Goal: Check status: Verify the current state of an ongoing process or item

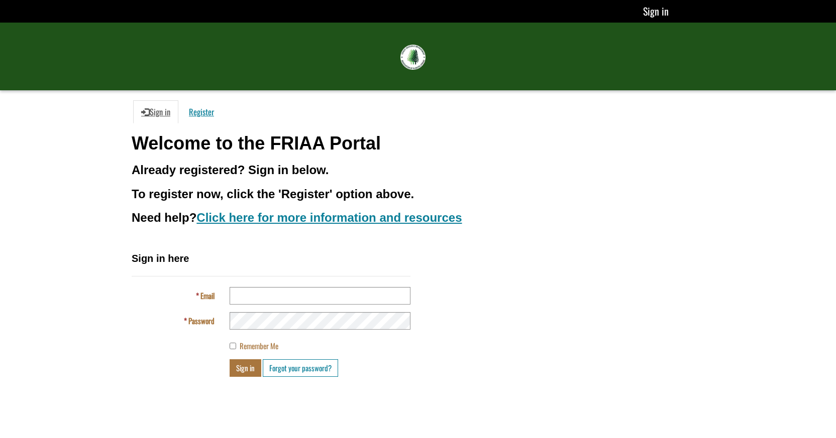
click at [239, 294] on input "Email" at bounding box center [319, 296] width 181 height 18
type input "**********"
click at [229, 360] on button "Sign in" at bounding box center [245, 369] width 32 height 18
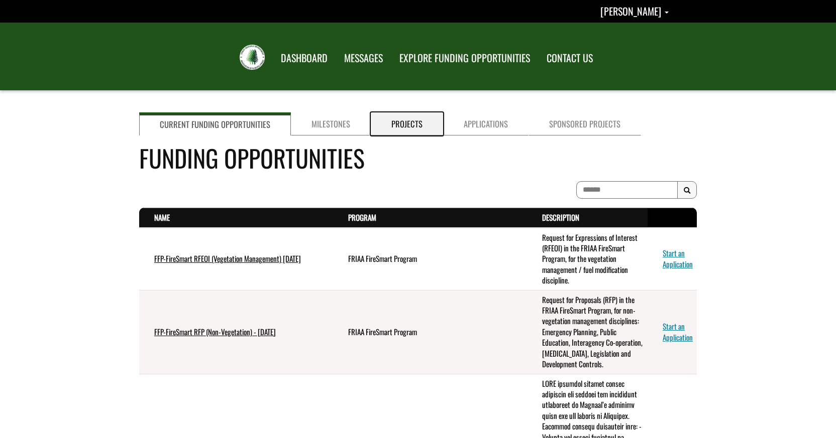
click at [404, 127] on link "Projects" at bounding box center [407, 123] width 72 height 23
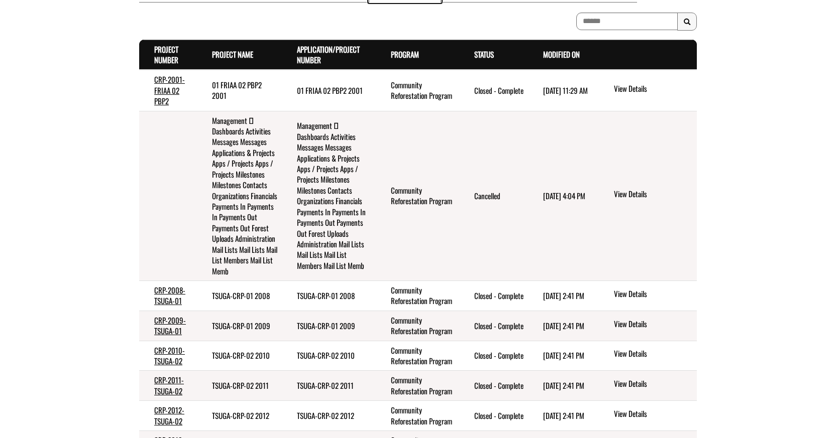
scroll to position [129, 0]
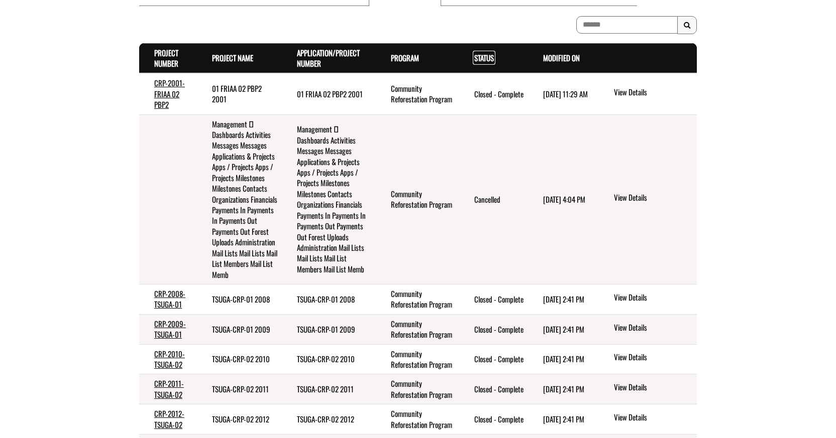
click at [488, 59] on link "Status . sort descending" at bounding box center [484, 57] width 20 height 11
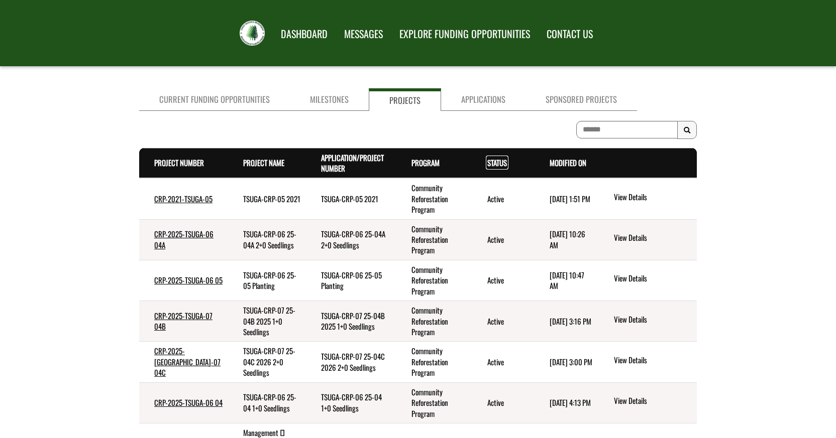
scroll to position [20, 0]
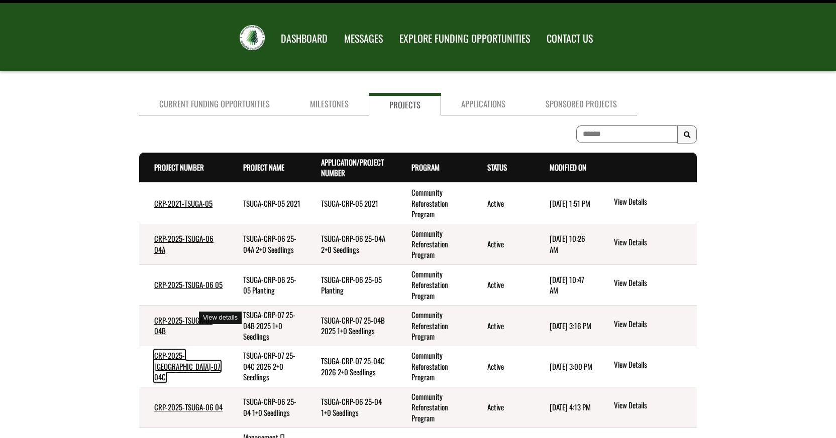
click at [176, 350] on link "CRP-2025-[GEOGRAPHIC_DATA]-07 04C" at bounding box center [187, 366] width 66 height 33
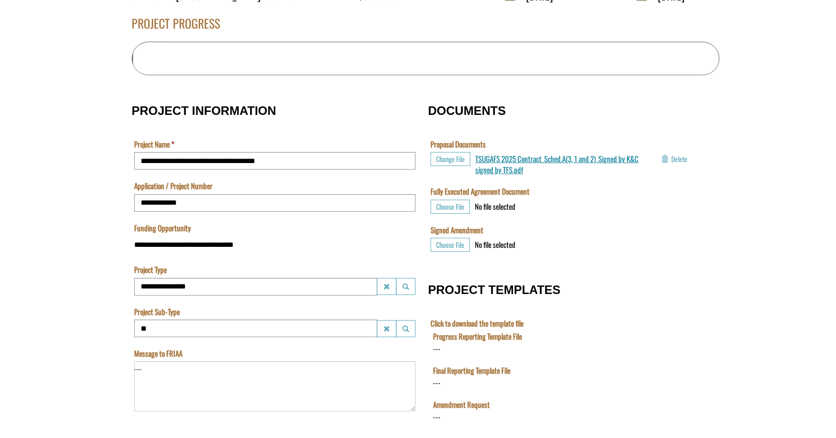
scroll to position [256, 0]
